Goal: Task Accomplishment & Management: Use online tool/utility

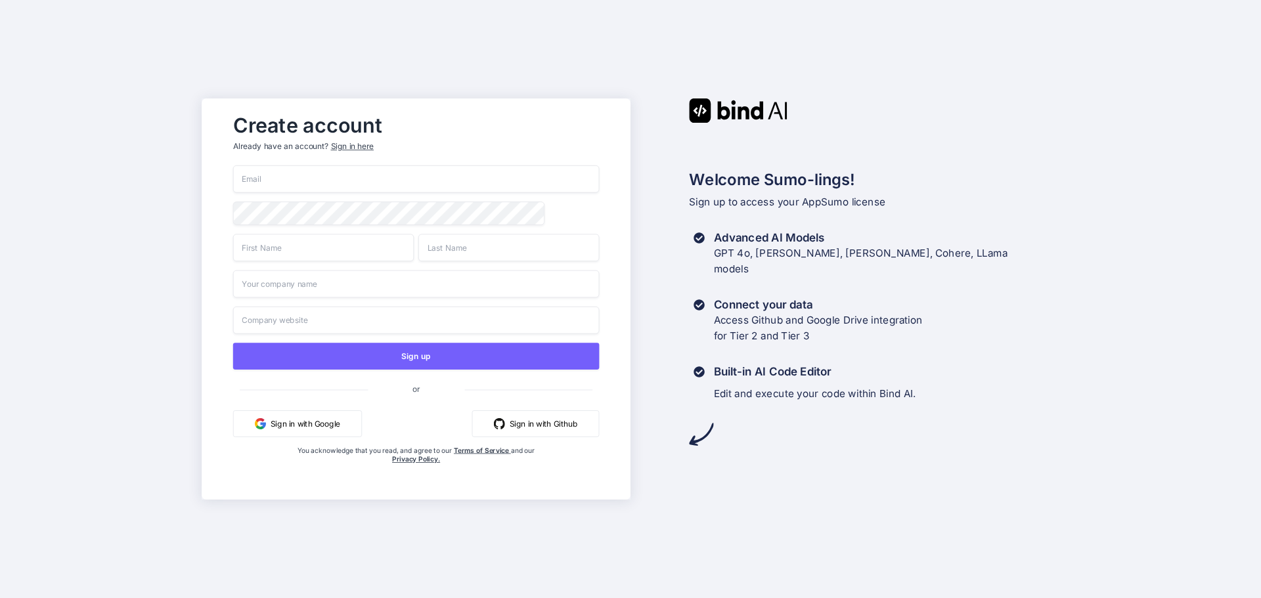
click at [381, 178] on input "email" at bounding box center [416, 179] width 366 height 28
type input "[PERSON_NAME][EMAIL_ADDRESS][PERSON_NAME][DOMAIN_NAME]"
click at [335, 246] on input "text" at bounding box center [323, 248] width 181 height 28
type input "[PERSON_NAME]"
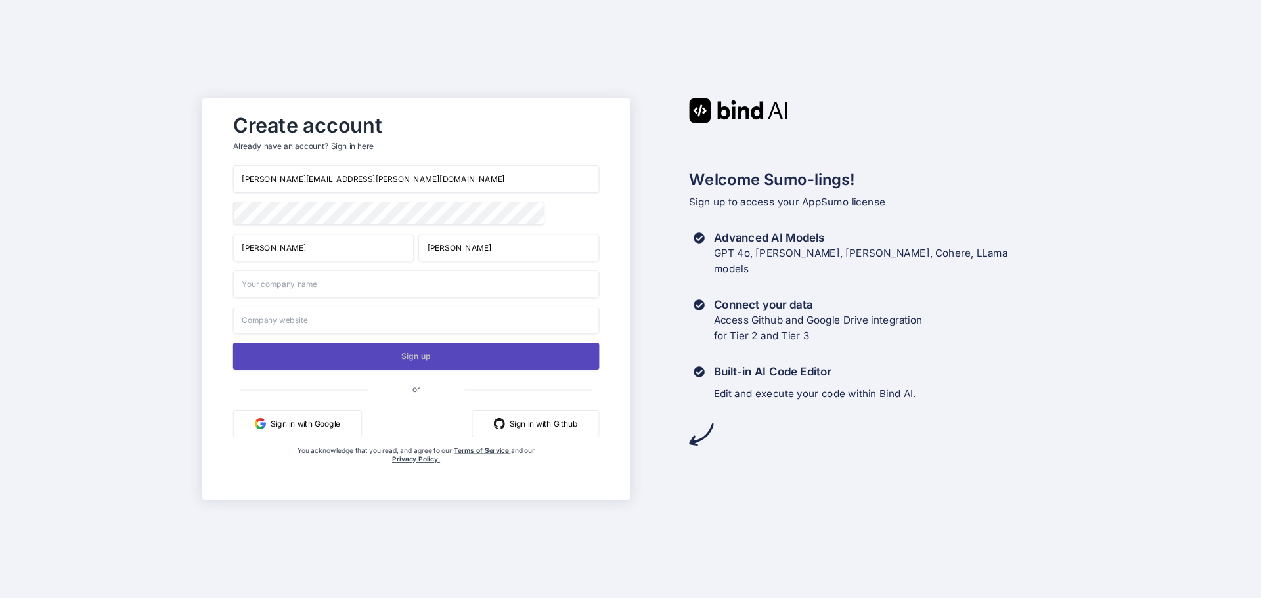
type input "[PERSON_NAME]"
click at [410, 359] on button "Sign up" at bounding box center [416, 356] width 366 height 27
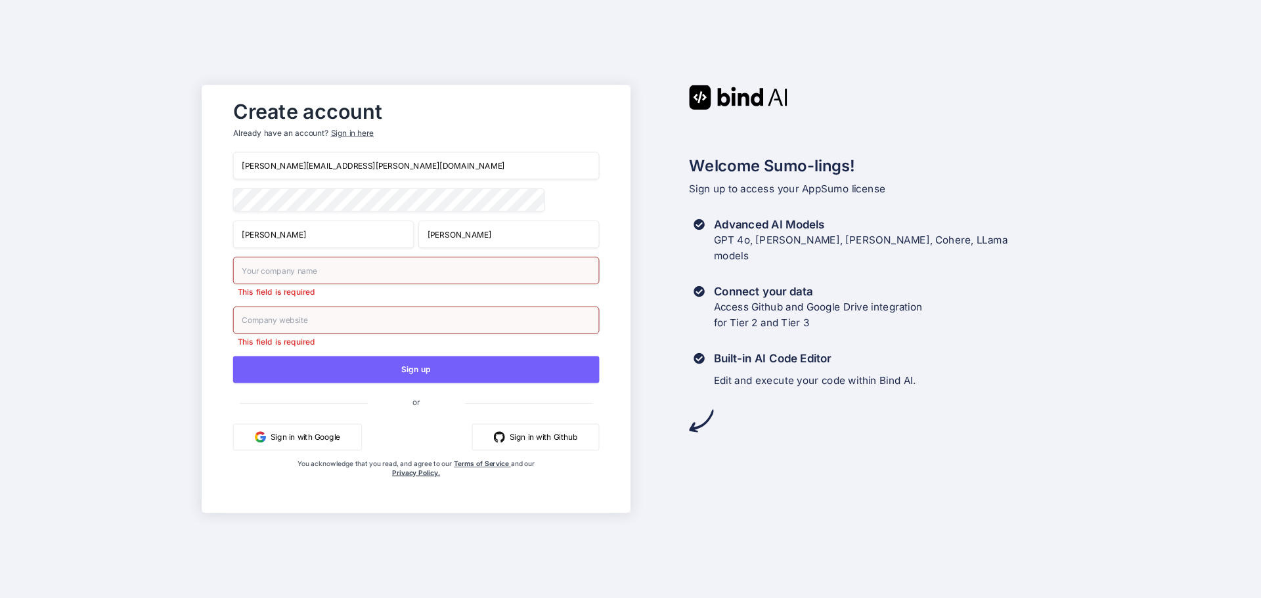
click at [311, 272] on input "text" at bounding box center [416, 271] width 366 height 28
type input "[PERSON_NAME]"
click at [325, 320] on input "text" at bounding box center [416, 321] width 366 height 28
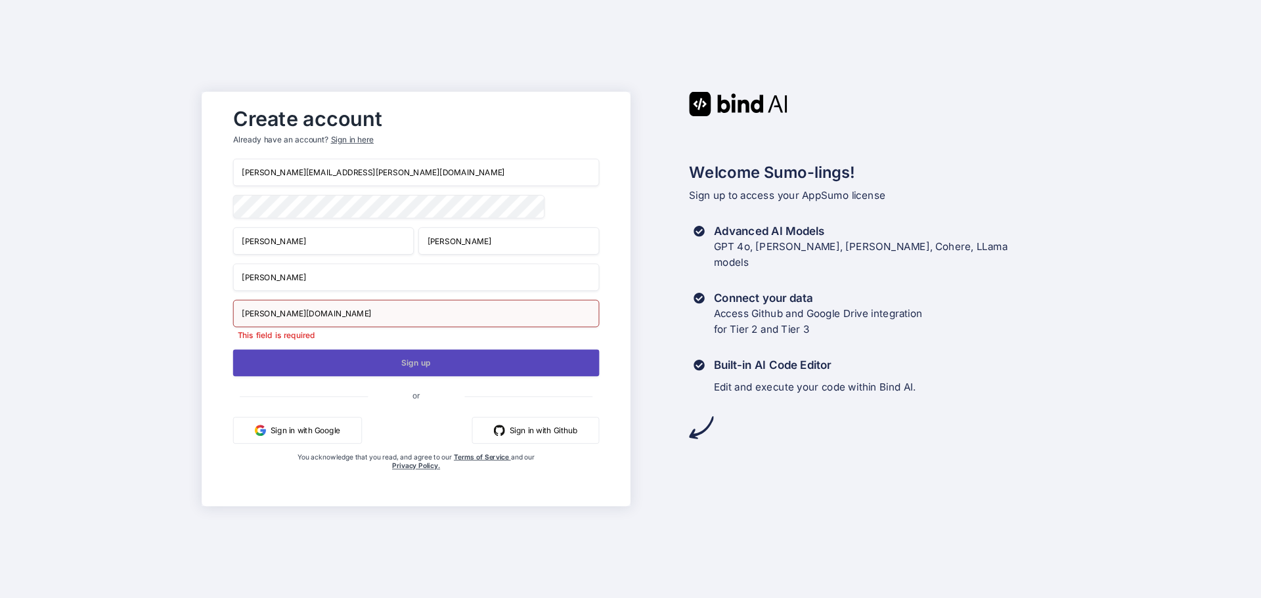
type input "[PERSON_NAME][DOMAIN_NAME]"
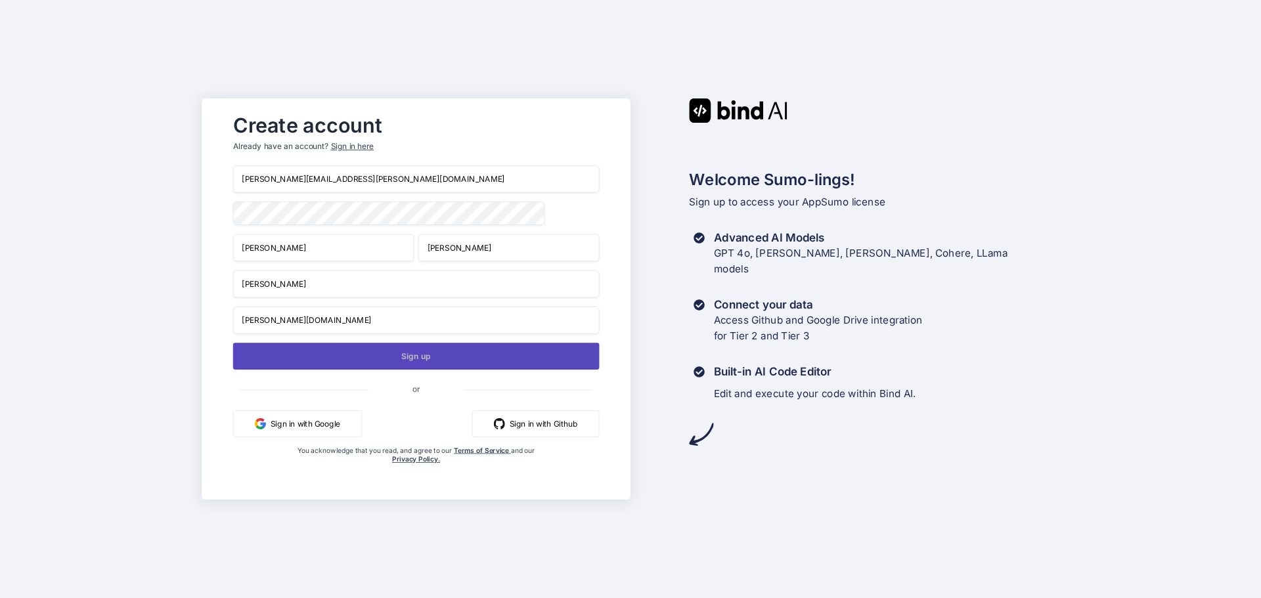
click at [368, 362] on button "Sign up" at bounding box center [416, 356] width 366 height 27
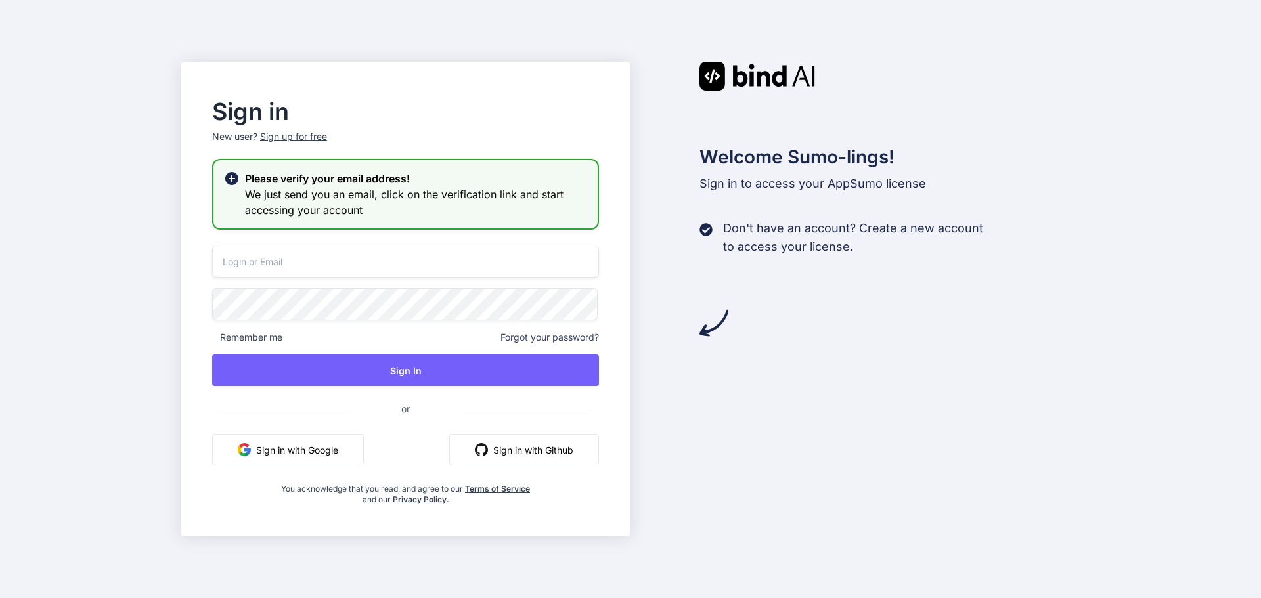
type input "[PERSON_NAME][EMAIL_ADDRESS][PERSON_NAME][DOMAIN_NAME]"
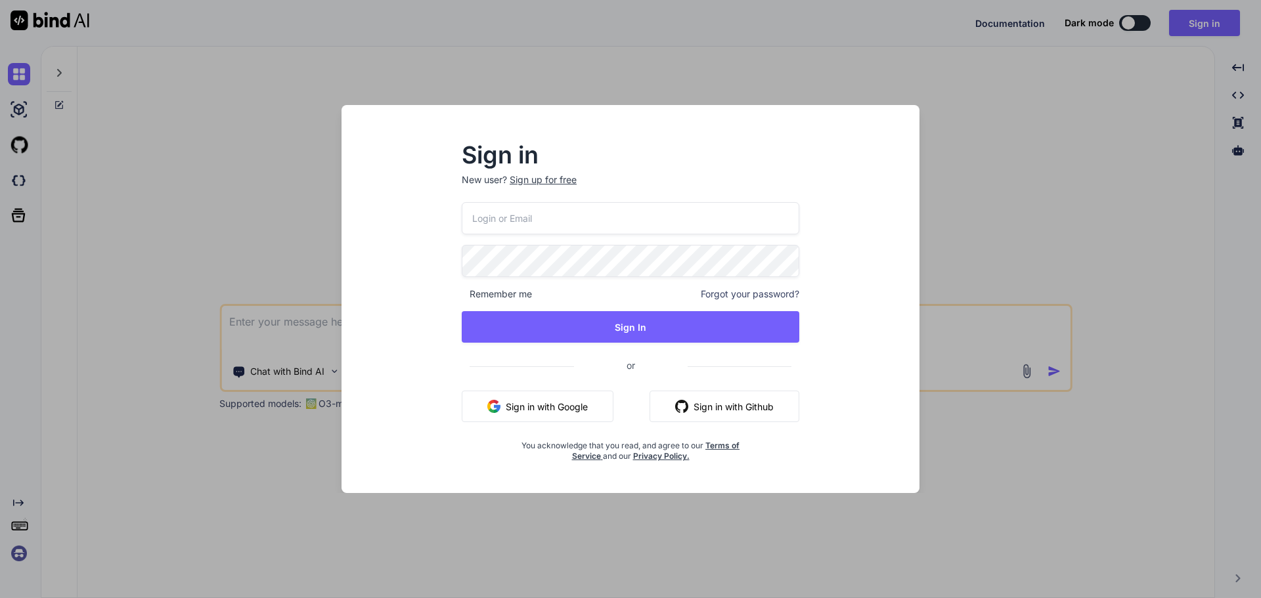
type textarea "x"
click at [576, 223] on input "email" at bounding box center [630, 218] width 339 height 32
type input "[PERSON_NAME][EMAIL_ADDRESS][PERSON_NAME][DOMAIN_NAME]"
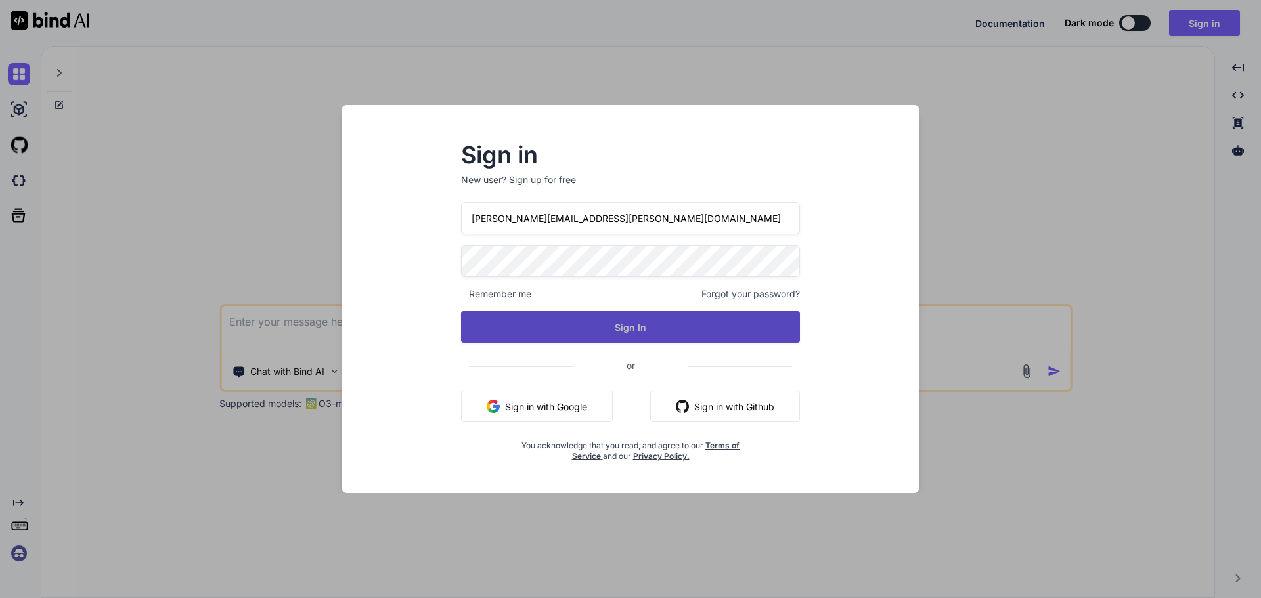
click at [613, 330] on button "Sign In" at bounding box center [630, 327] width 339 height 32
click at [655, 328] on button "Sign In" at bounding box center [630, 327] width 339 height 32
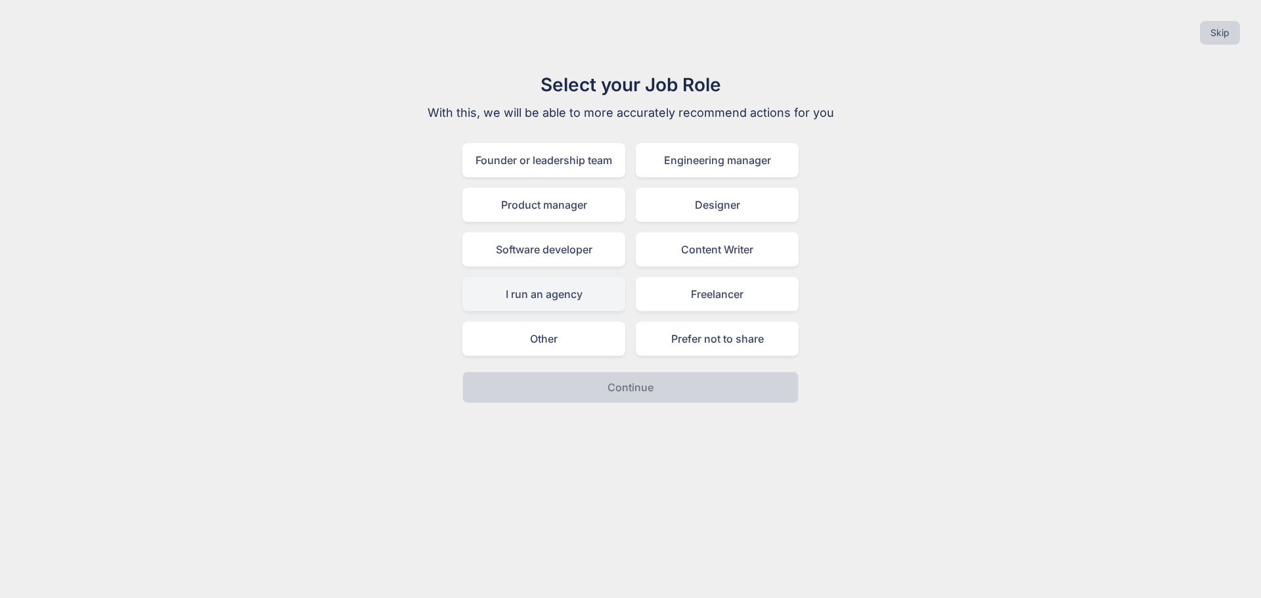
click at [530, 295] on div "I run an agency" at bounding box center [543, 294] width 163 height 34
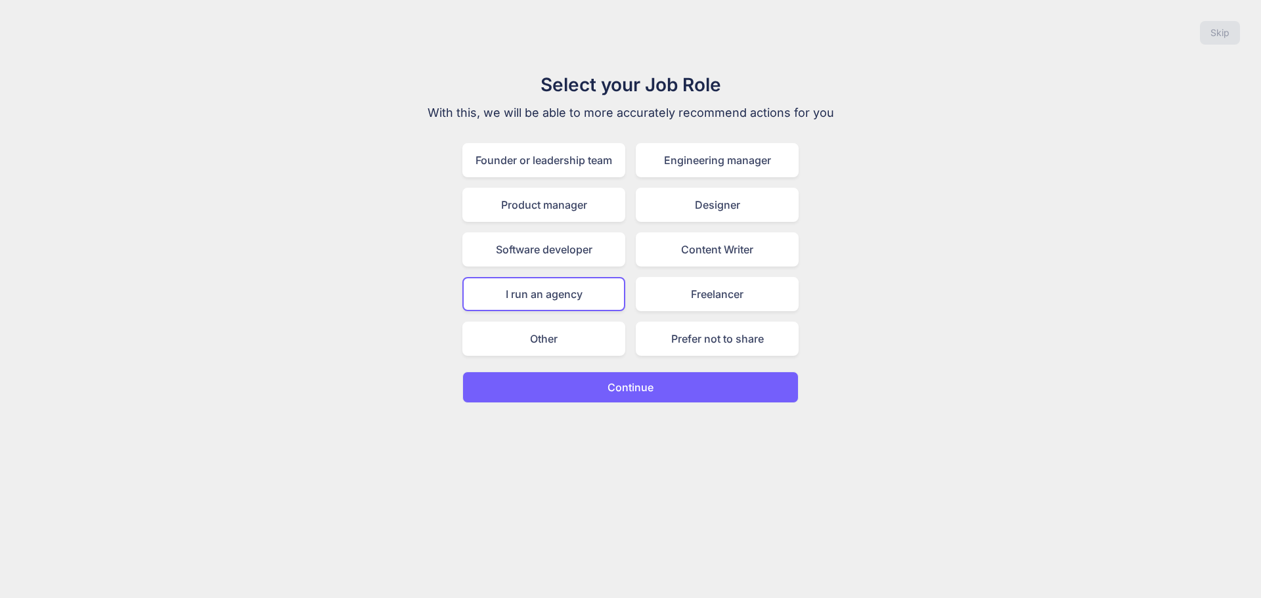
click at [616, 386] on p "Continue" at bounding box center [630, 387] width 46 height 16
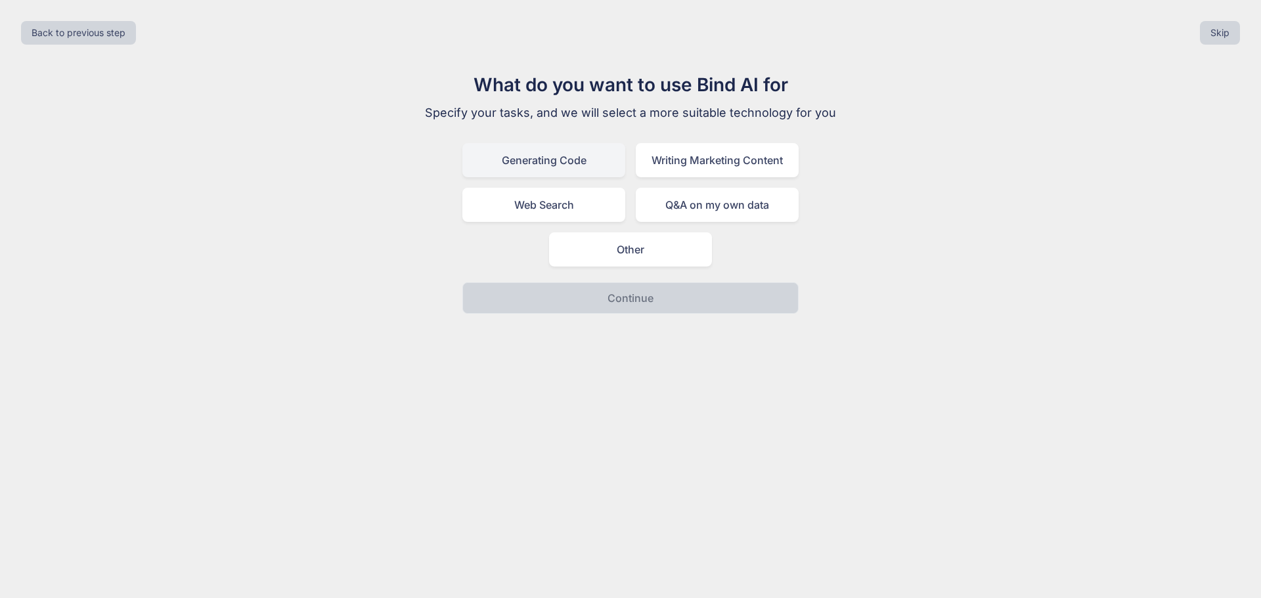
click at [530, 163] on div "Generating Code" at bounding box center [543, 160] width 163 height 34
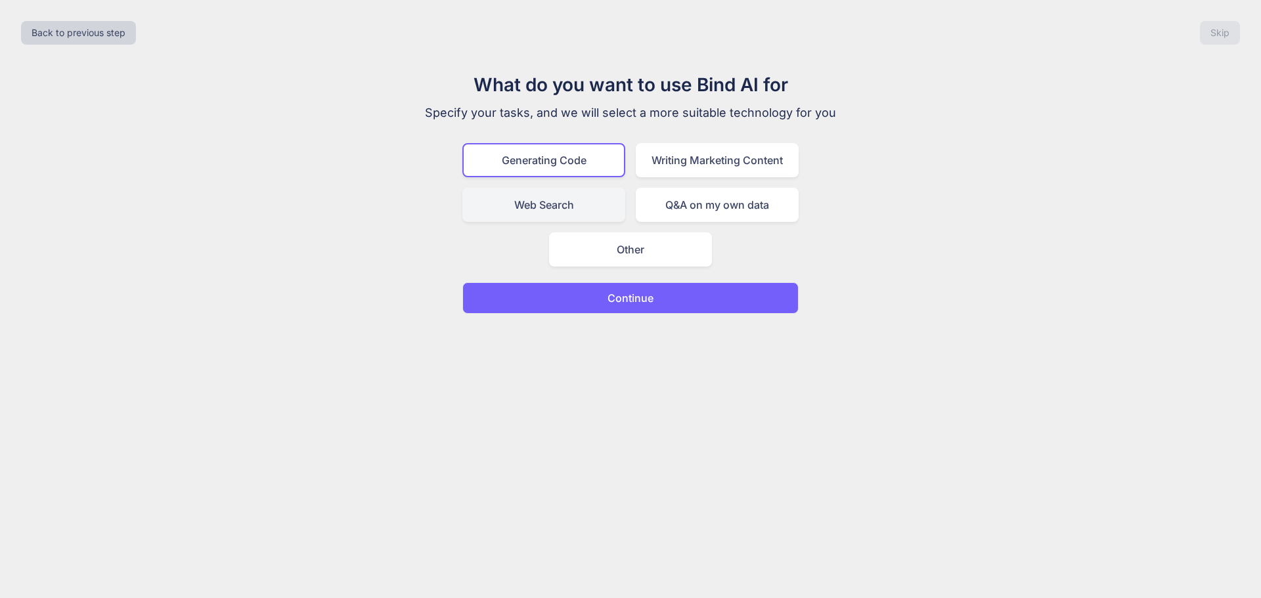
click at [533, 200] on div "Web Search" at bounding box center [543, 205] width 163 height 34
click at [580, 165] on div "Generating Code" at bounding box center [543, 160] width 163 height 34
click at [617, 293] on p "Continue" at bounding box center [630, 298] width 46 height 16
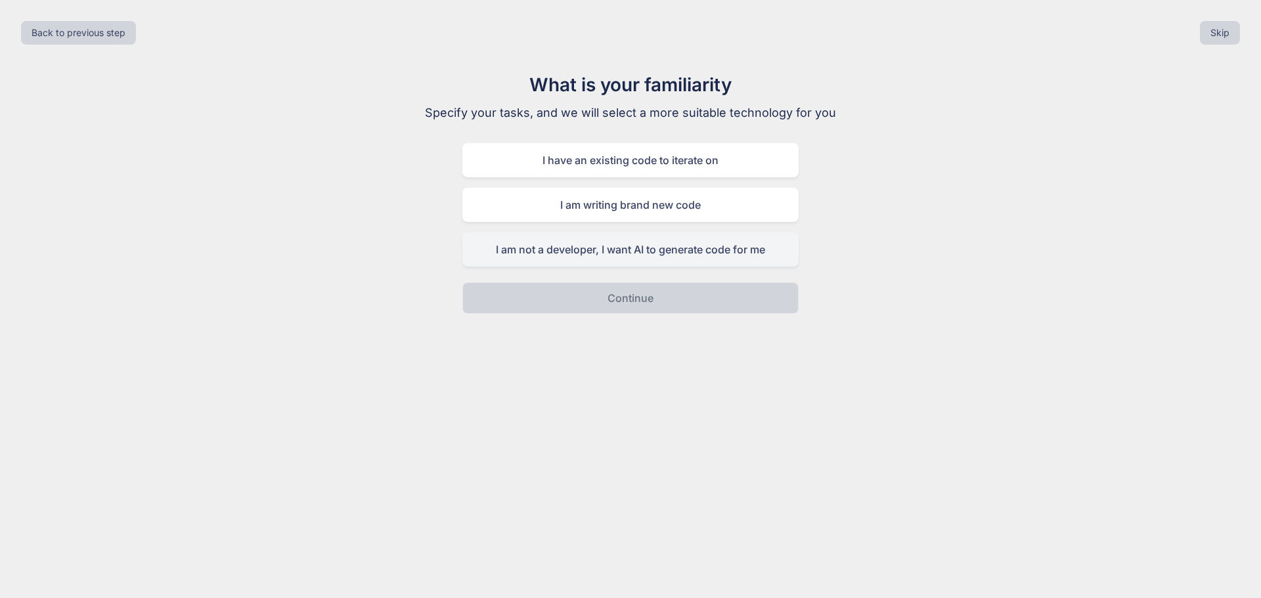
click at [624, 251] on div "I am not a developer, I want AI to generate code for me" at bounding box center [630, 249] width 336 height 34
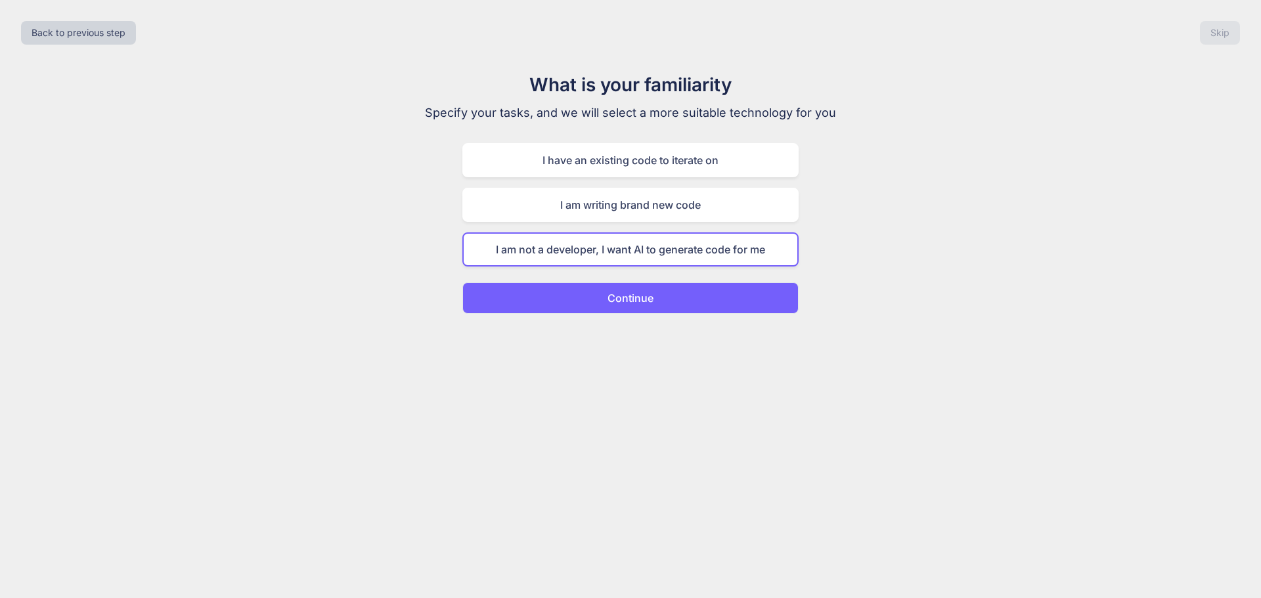
click at [618, 301] on p "Continue" at bounding box center [630, 298] width 46 height 16
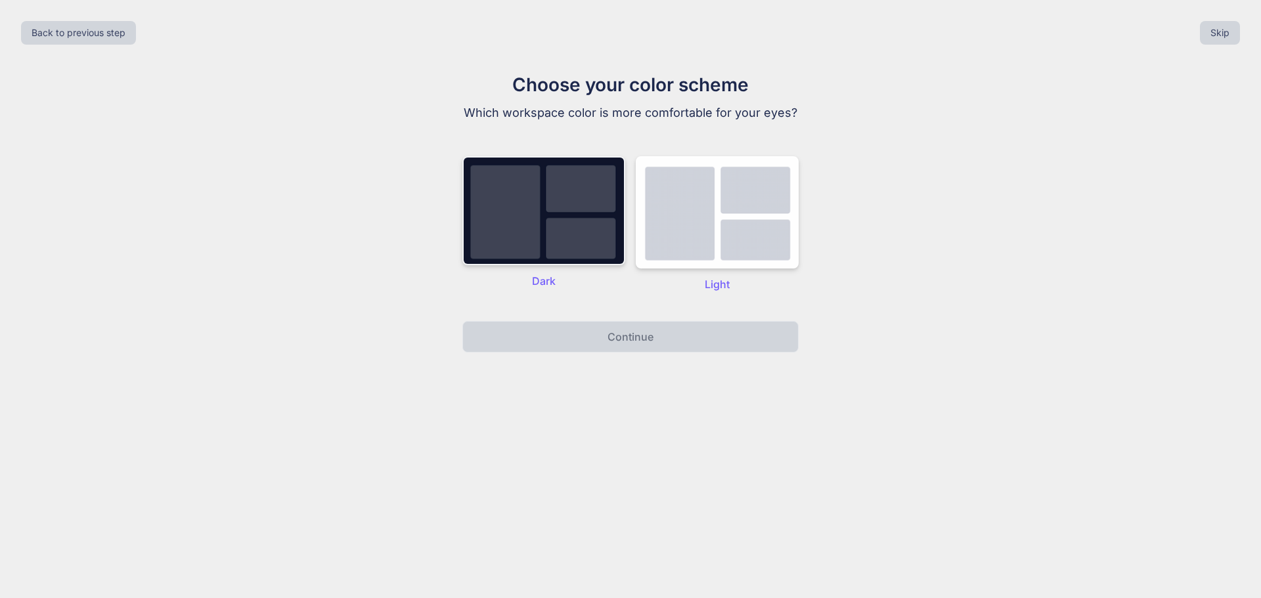
click at [574, 247] on img at bounding box center [543, 210] width 163 height 109
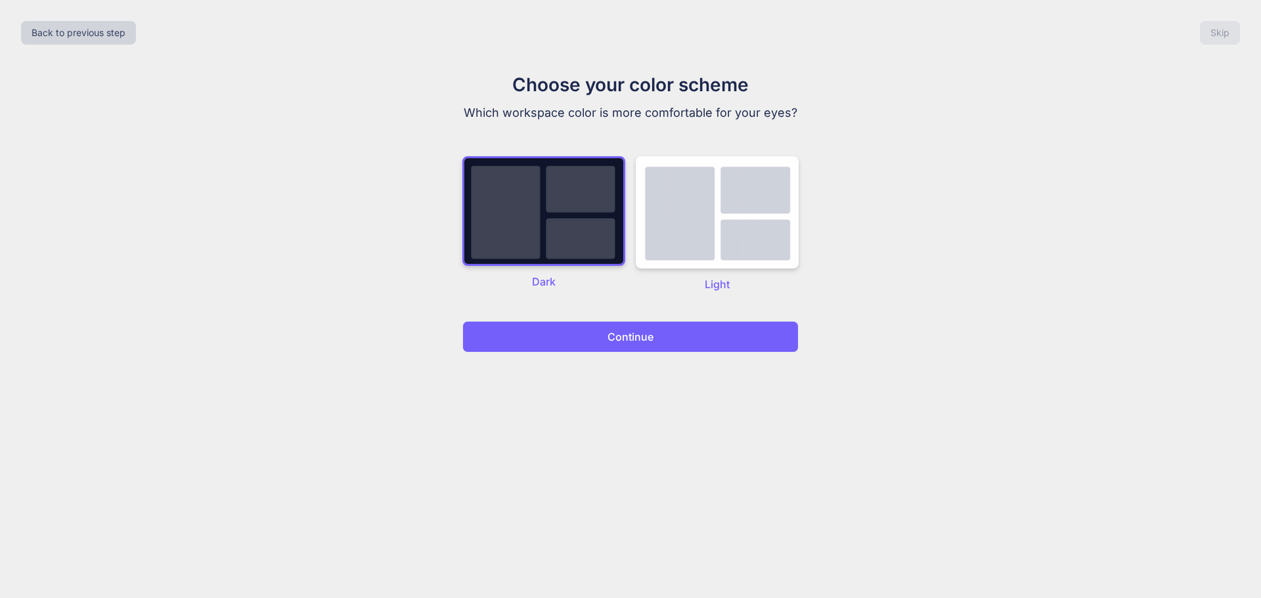
click at [593, 341] on button "Continue" at bounding box center [630, 337] width 336 height 32
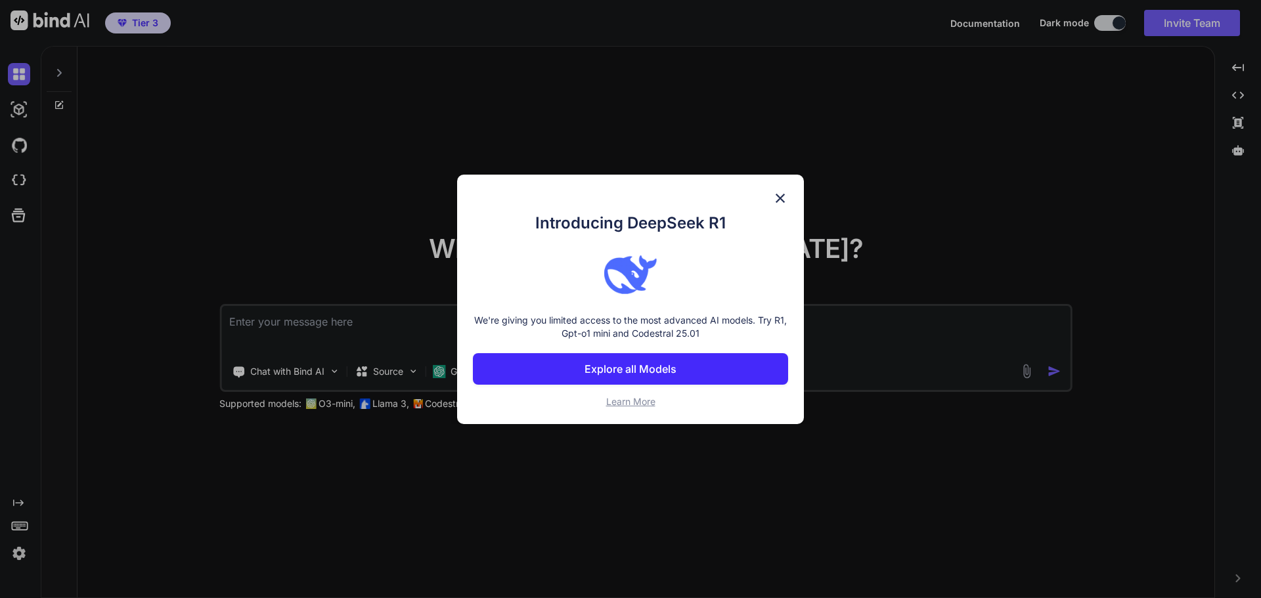
click at [683, 368] on button "Explore all Models" at bounding box center [630, 369] width 315 height 32
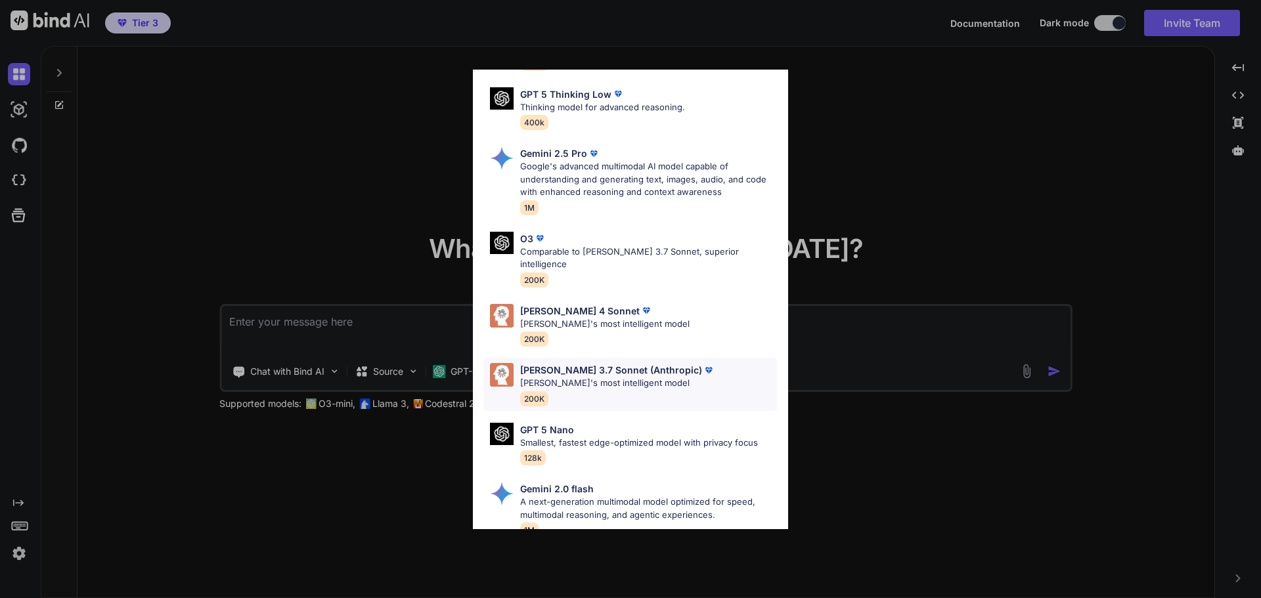
scroll to position [462, 0]
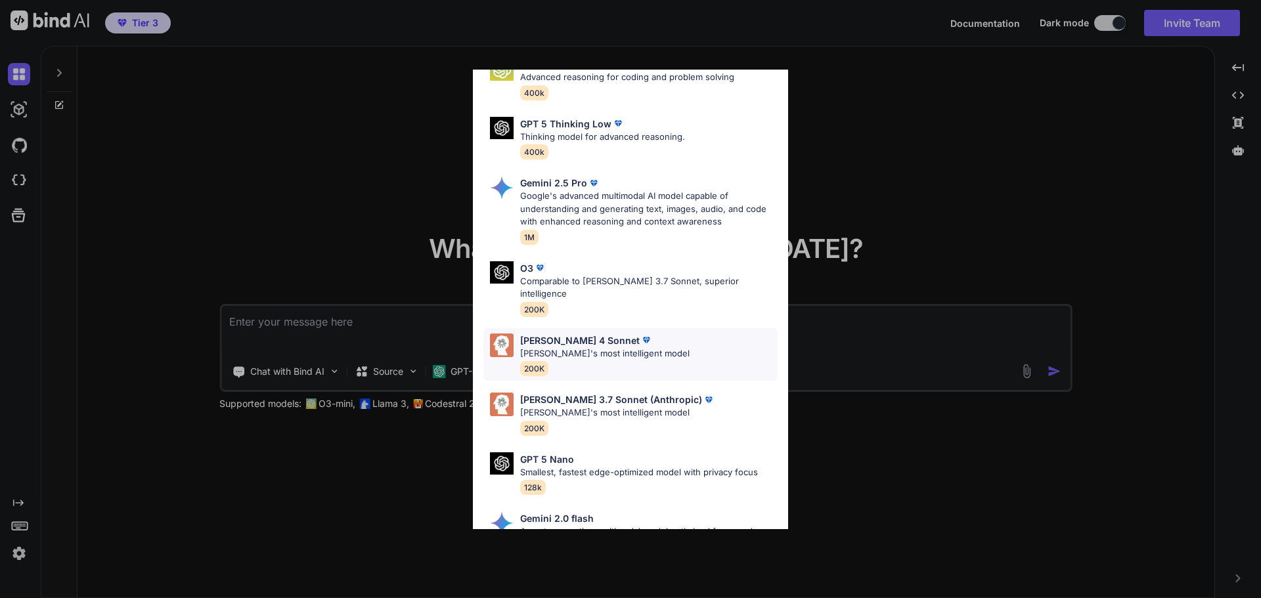
click at [576, 334] on p "Claude 4 Sonnet" at bounding box center [579, 341] width 119 height 14
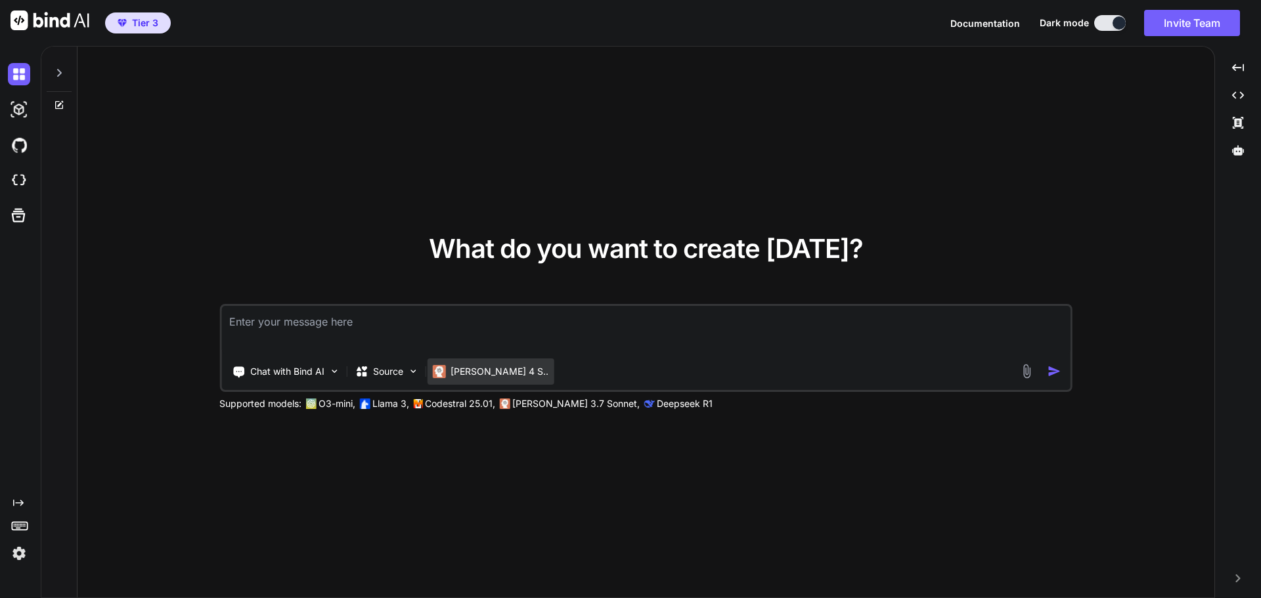
click at [477, 371] on p "Claude 4 S.." at bounding box center [499, 371] width 98 height 13
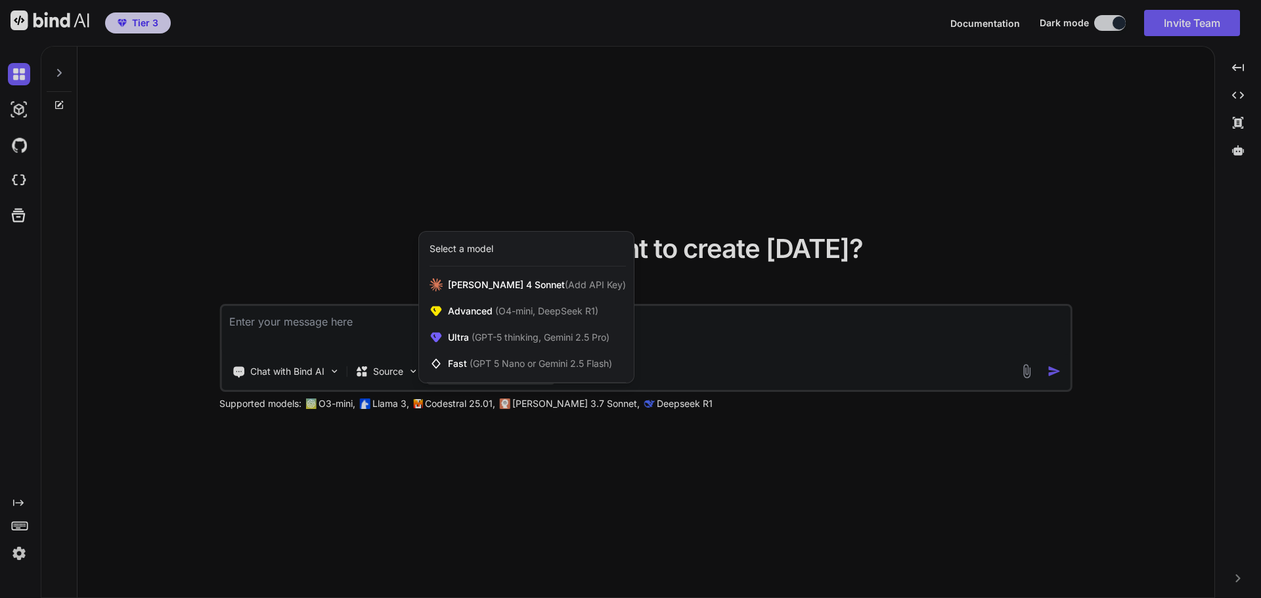
click at [668, 131] on div at bounding box center [630, 299] width 1261 height 598
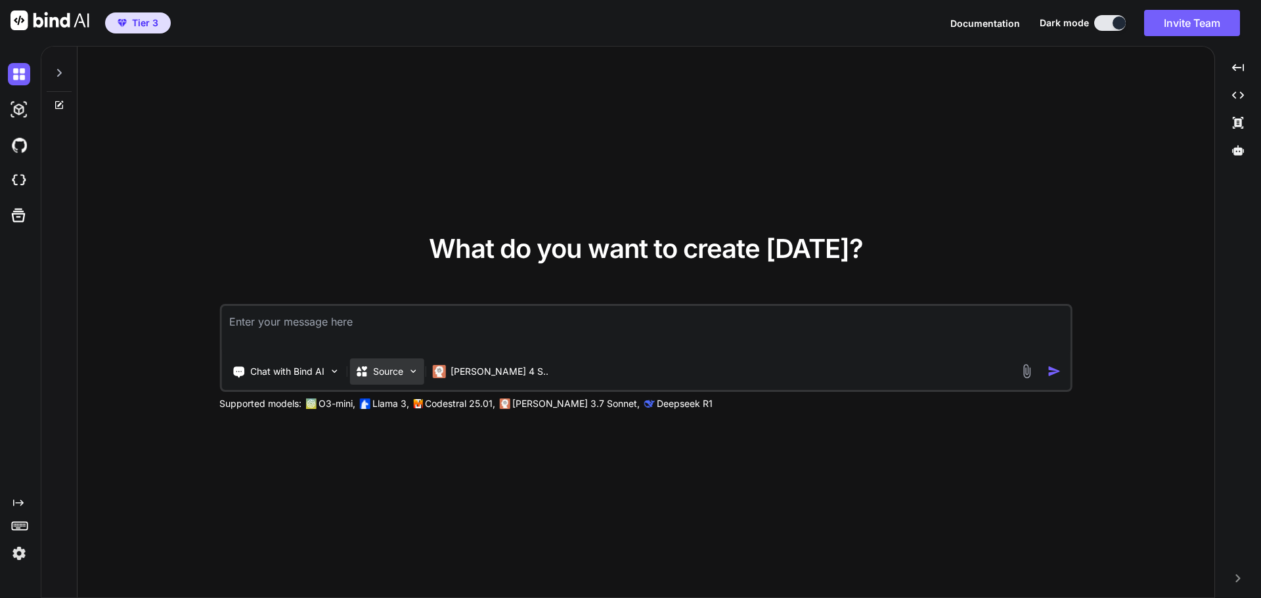
click at [398, 372] on p "Source" at bounding box center [388, 371] width 30 height 13
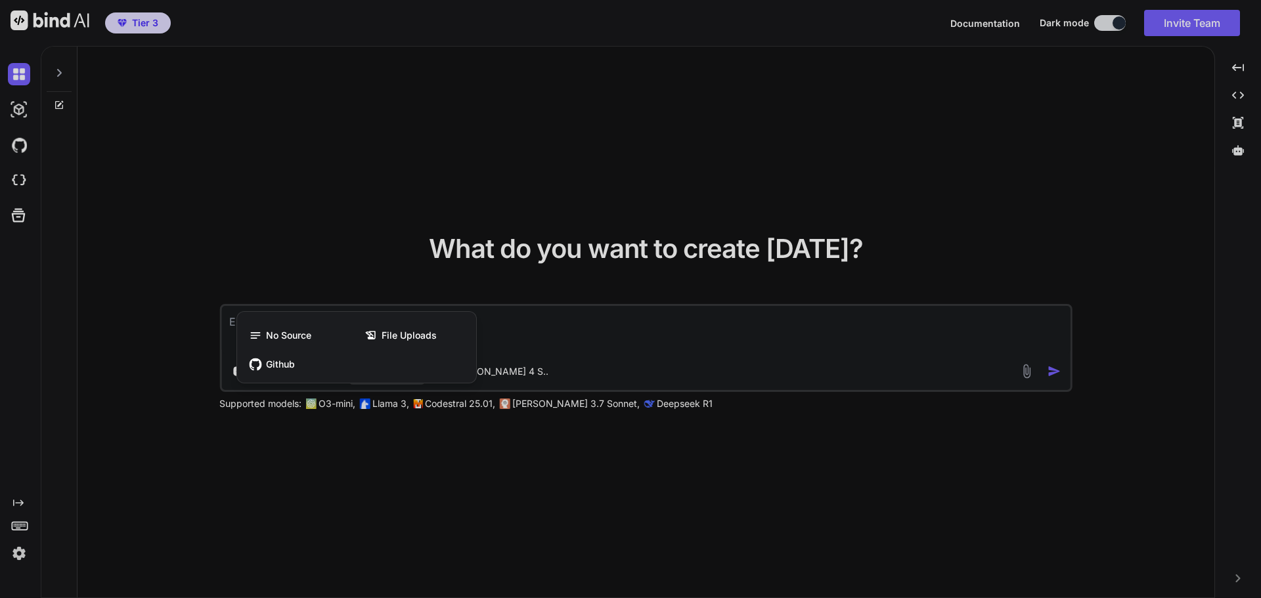
click at [525, 183] on div at bounding box center [630, 299] width 1261 height 598
type textarea "x"
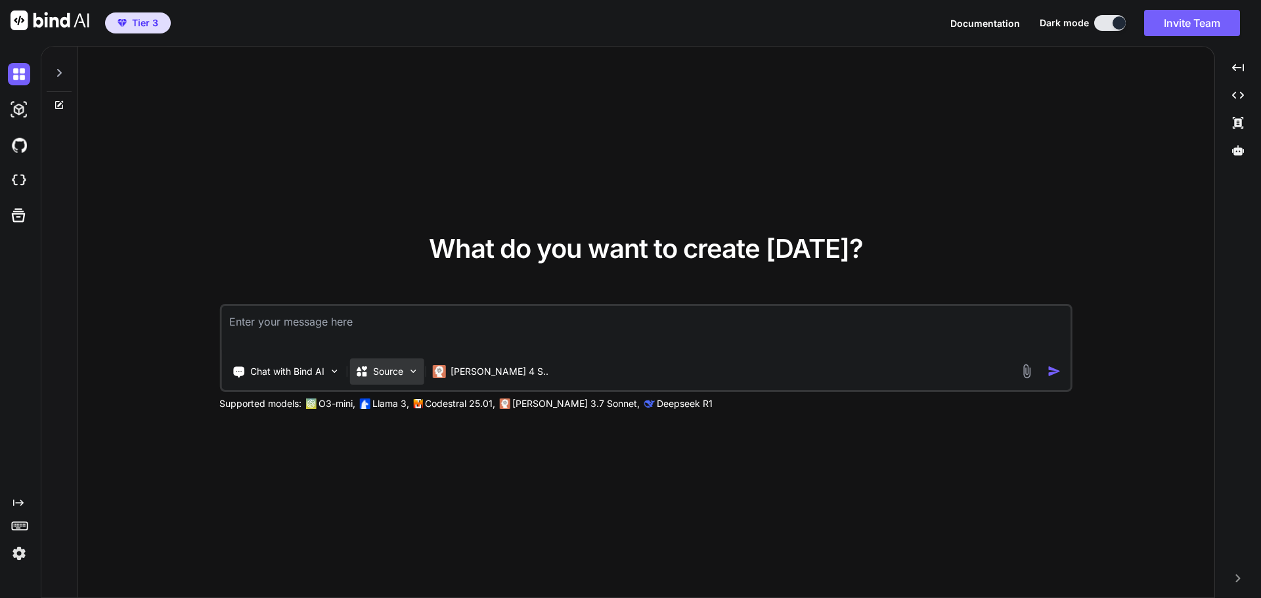
click at [391, 369] on p "Source" at bounding box center [388, 371] width 30 height 13
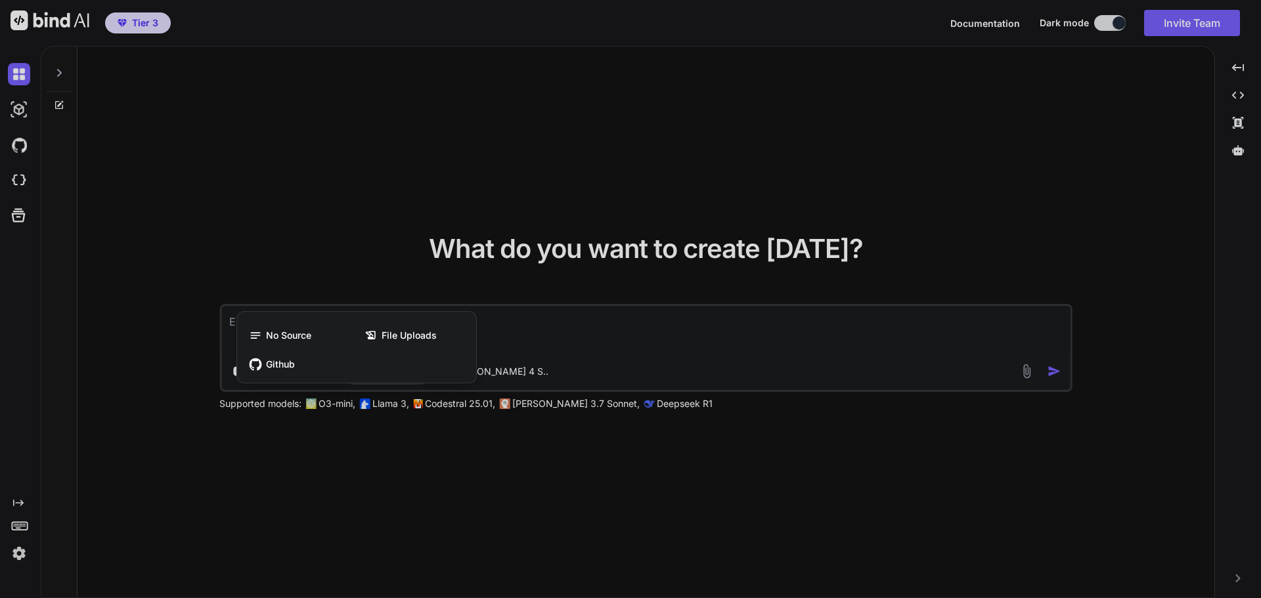
click at [363, 210] on div at bounding box center [630, 299] width 1261 height 598
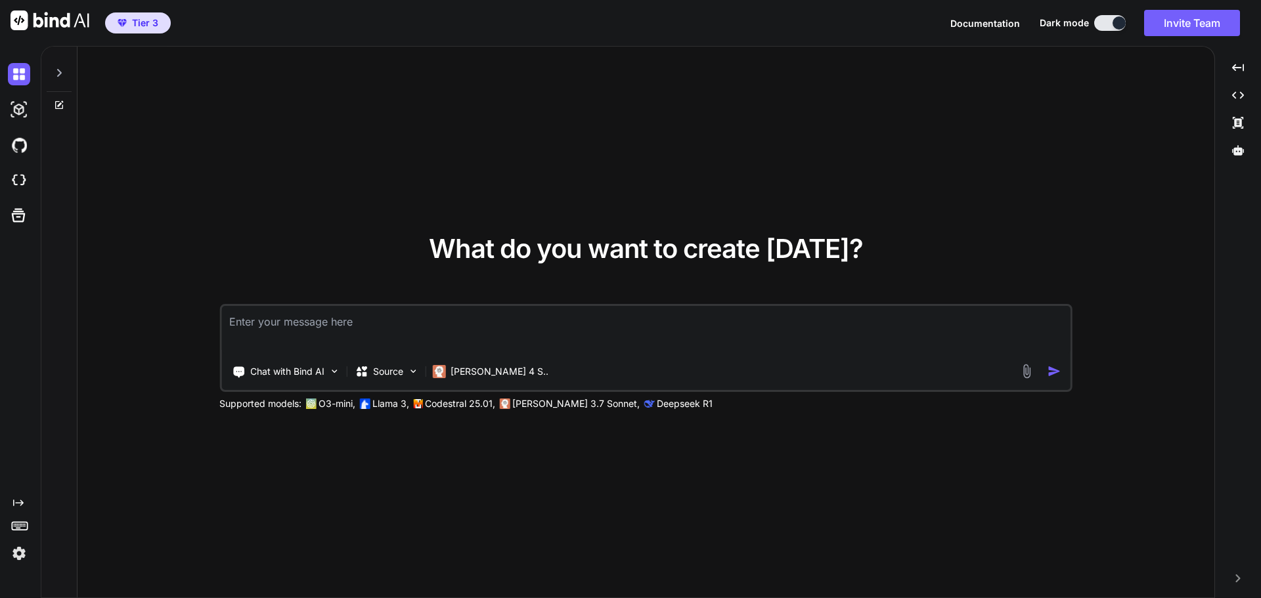
click at [53, 66] on div at bounding box center [59, 69] width 25 height 45
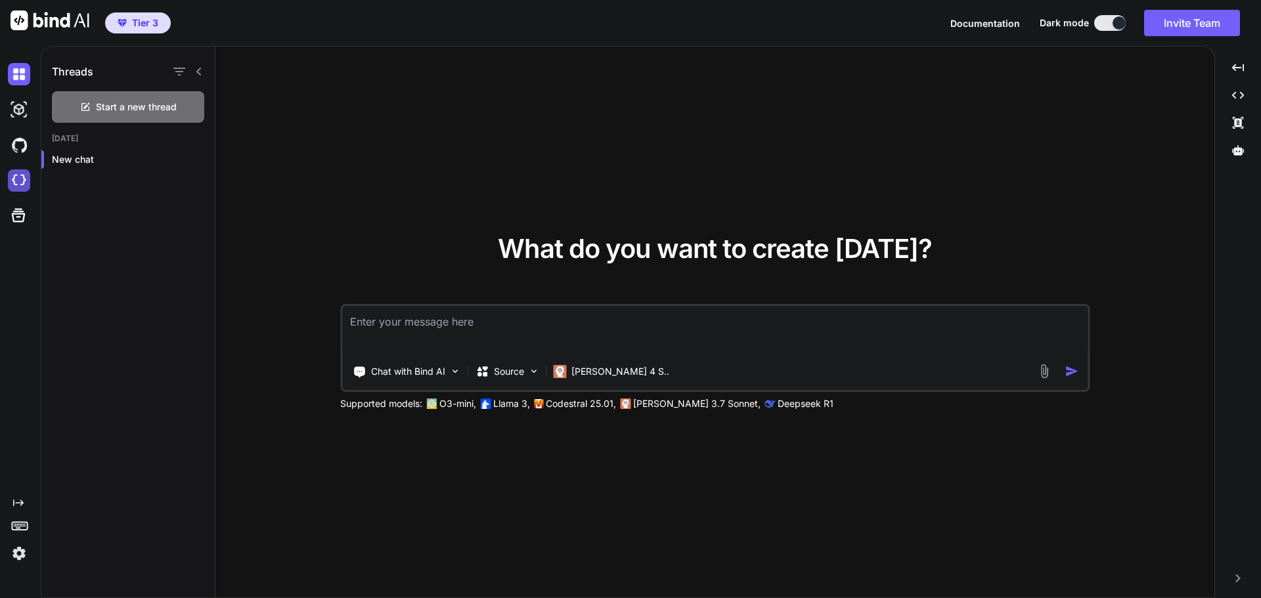
click at [14, 175] on img at bounding box center [19, 180] width 22 height 22
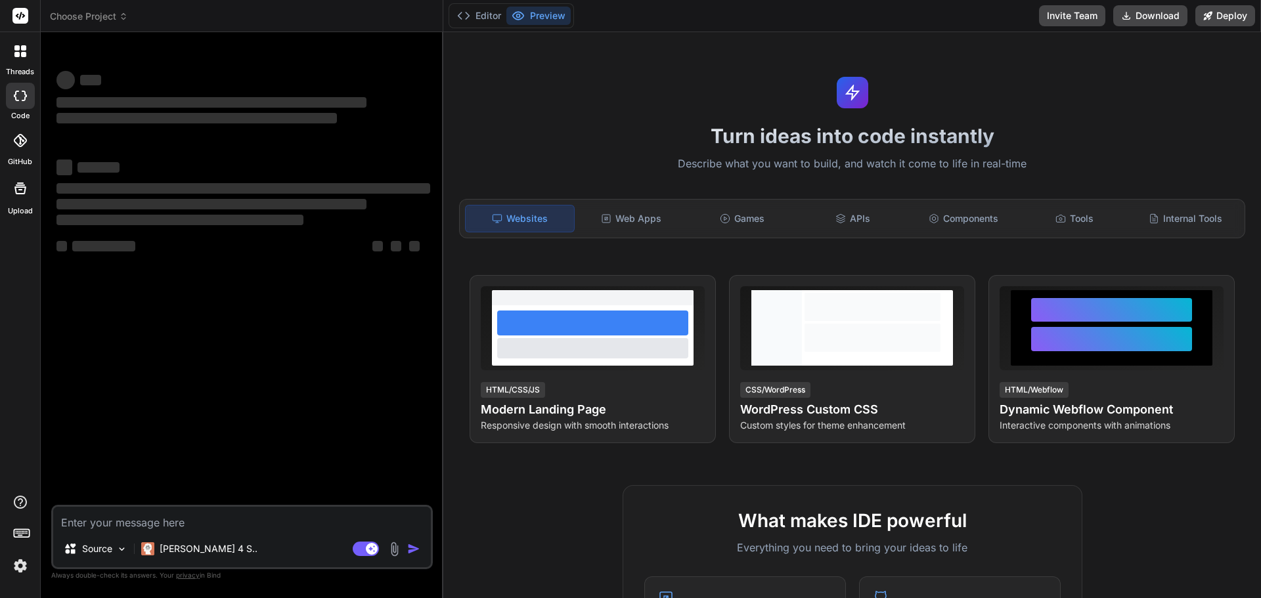
type textarea "x"
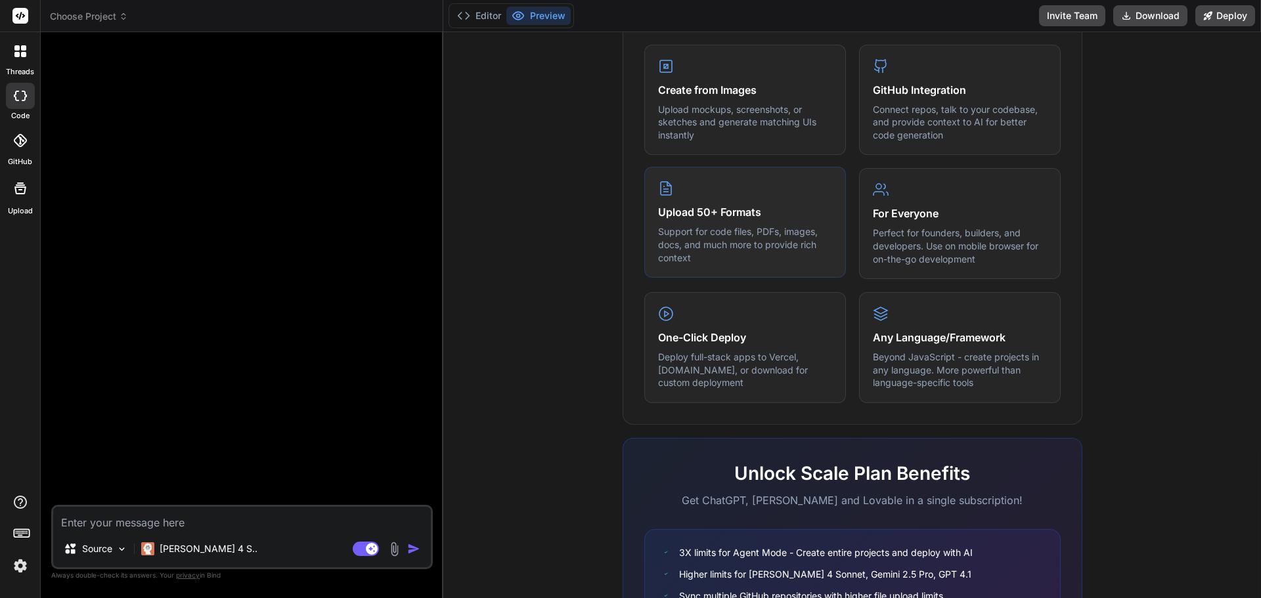
scroll to position [654, 0]
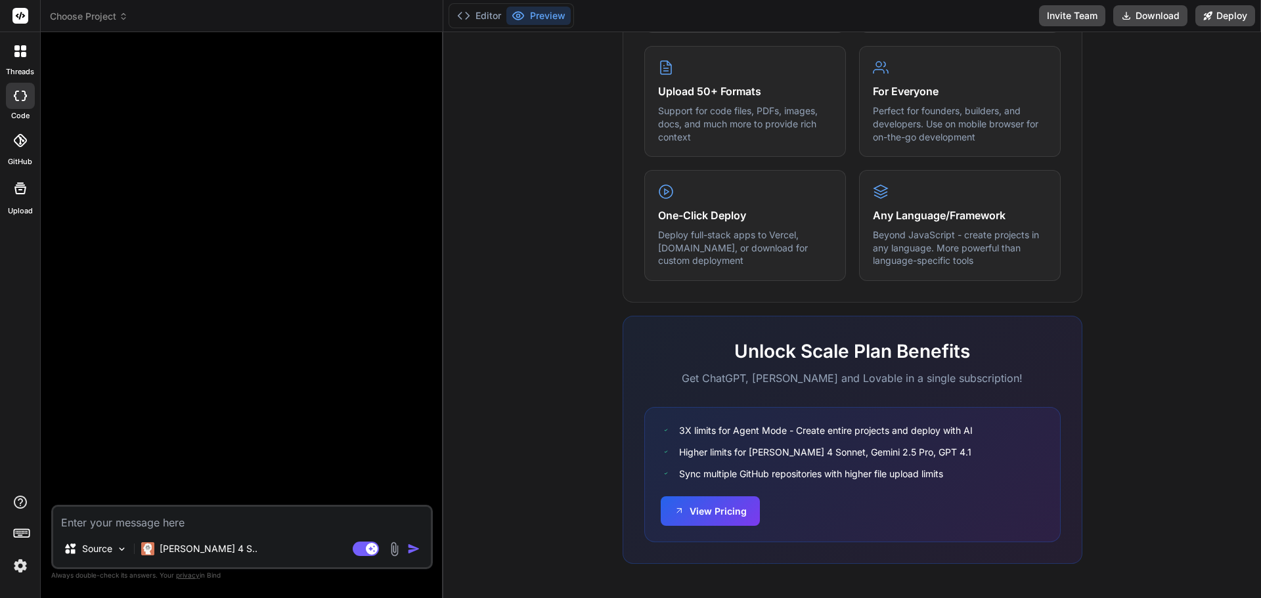
click at [24, 56] on icon at bounding box center [23, 54] width 5 height 5
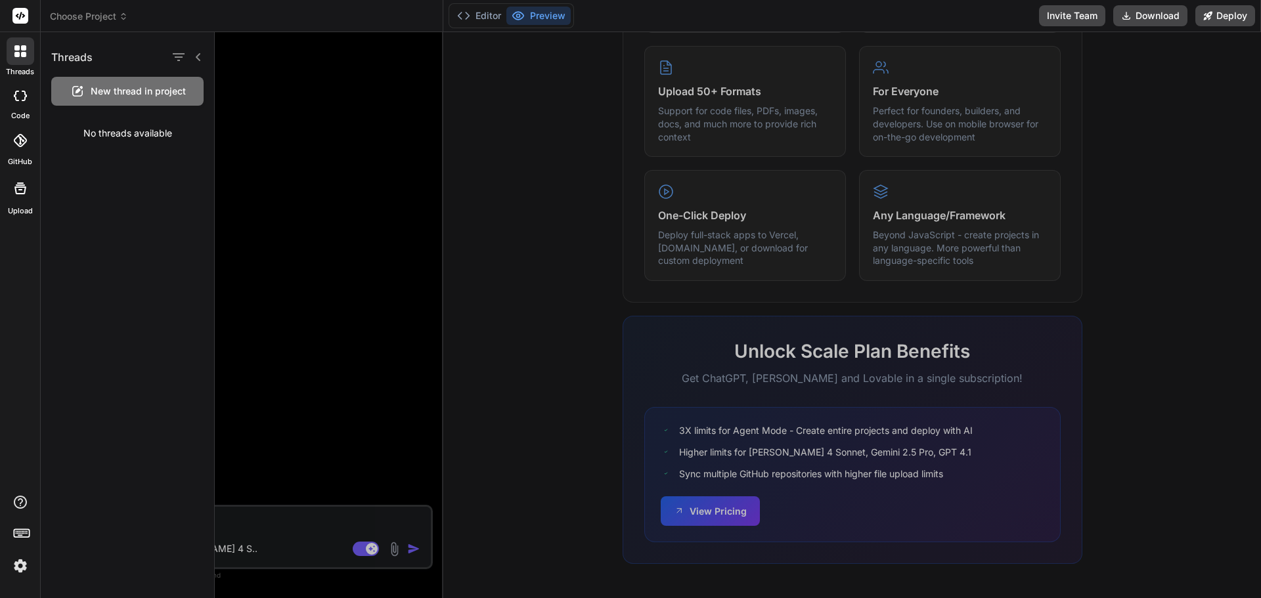
click at [318, 102] on div at bounding box center [738, 315] width 1046 height 566
